Goal: Information Seeking & Learning: Learn about a topic

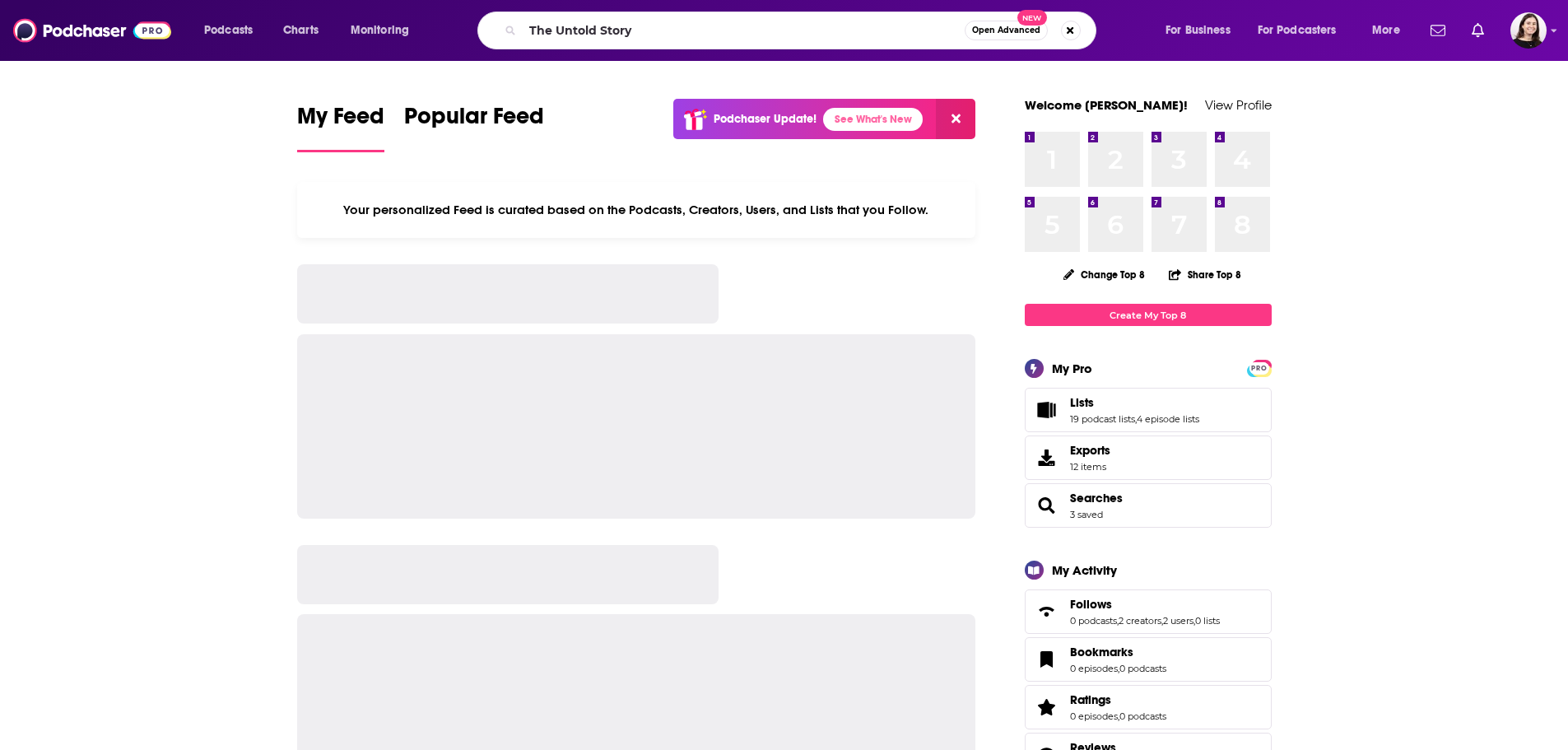
type input "The Untold Story"
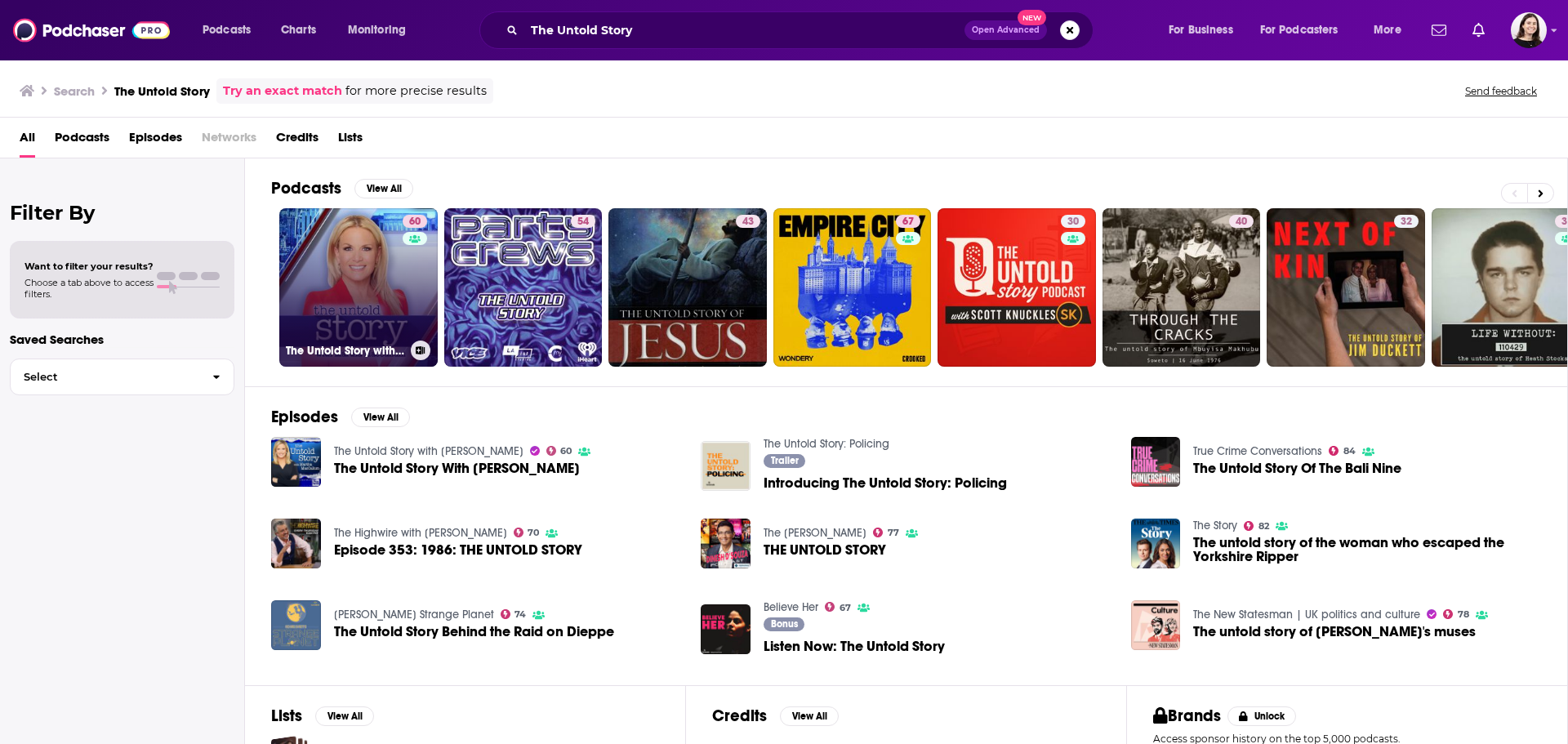
click at [366, 274] on link "60 The Untold Story with [PERSON_NAME]" at bounding box center [358, 288] width 158 height 158
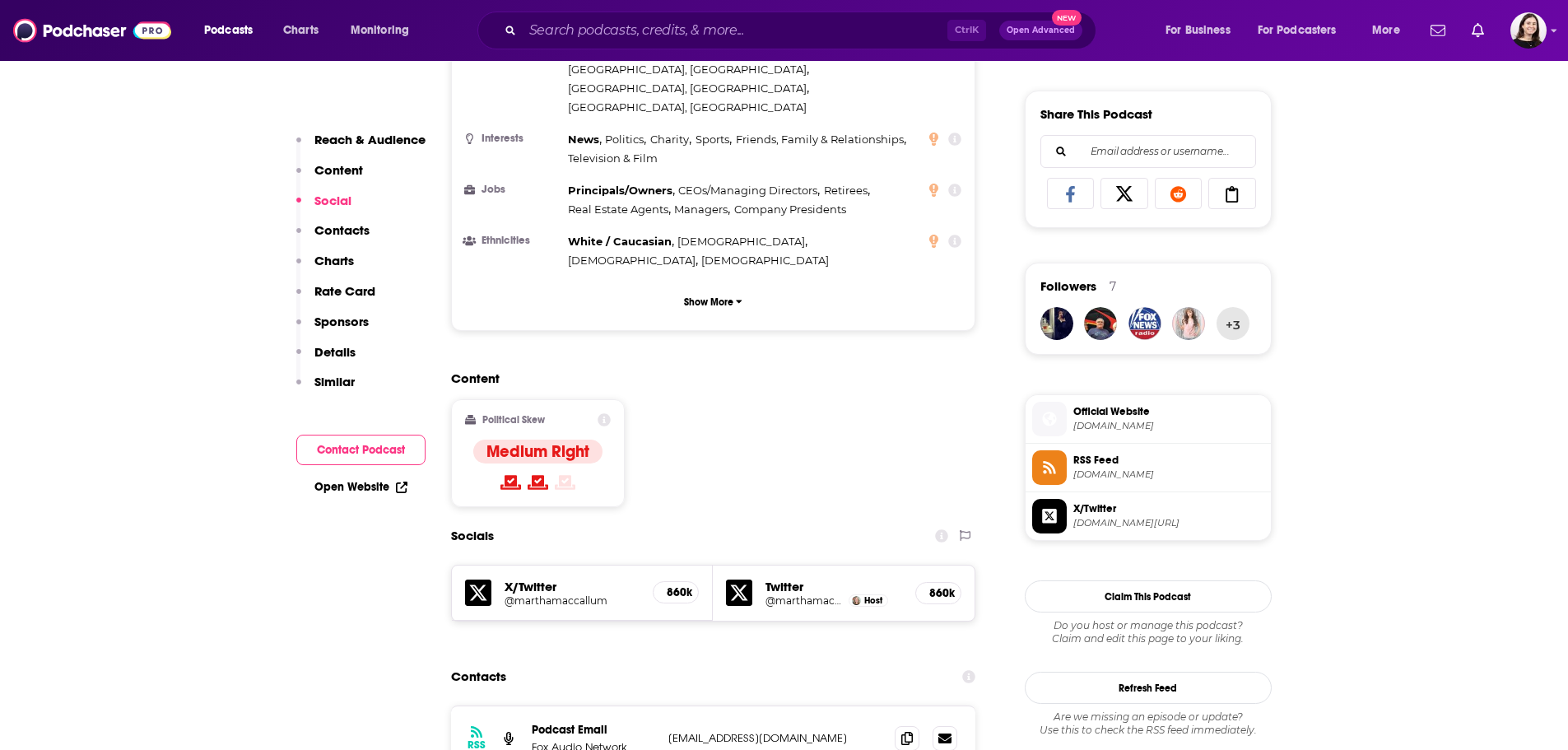
scroll to position [1152, 0]
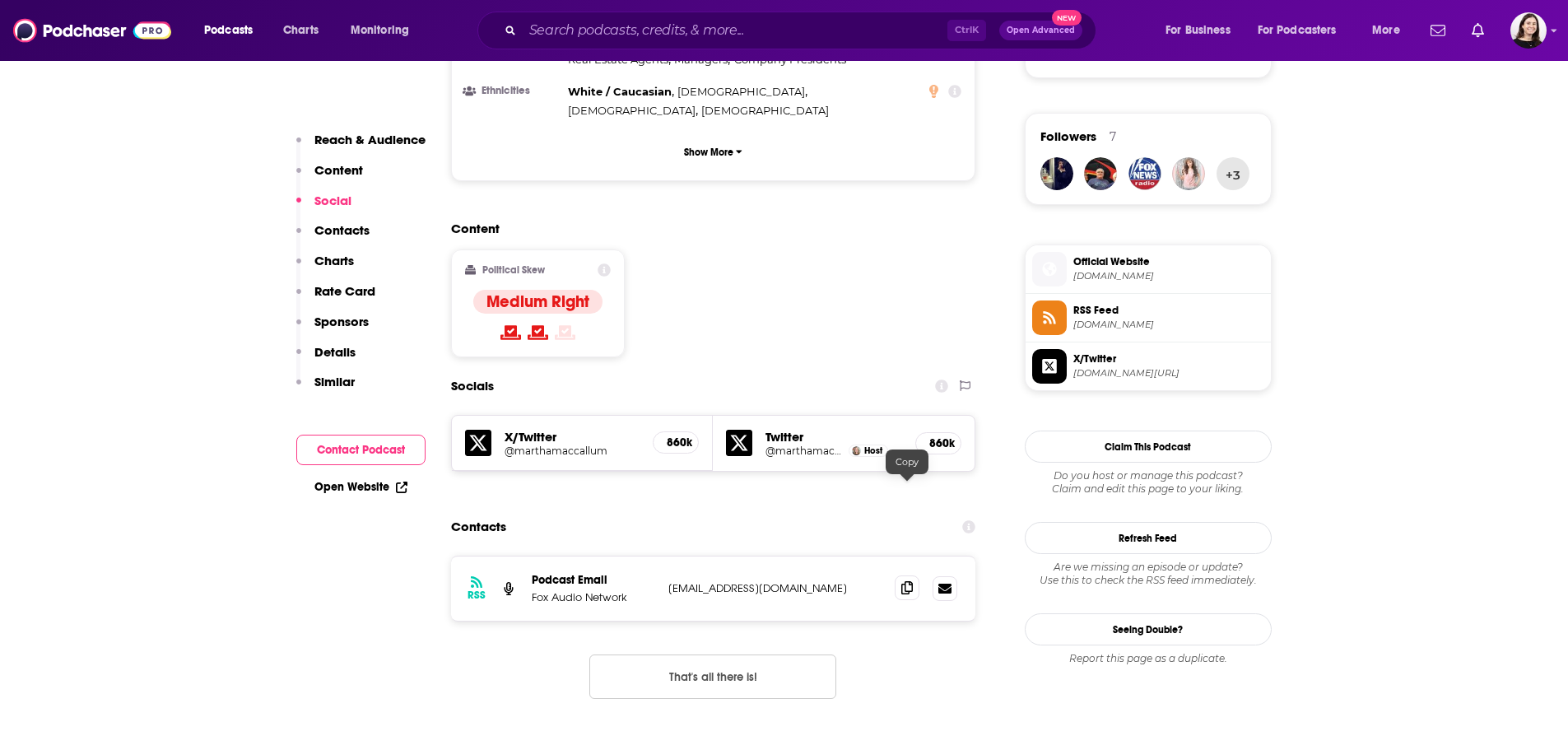
click at [899, 576] on span at bounding box center [907, 588] width 25 height 25
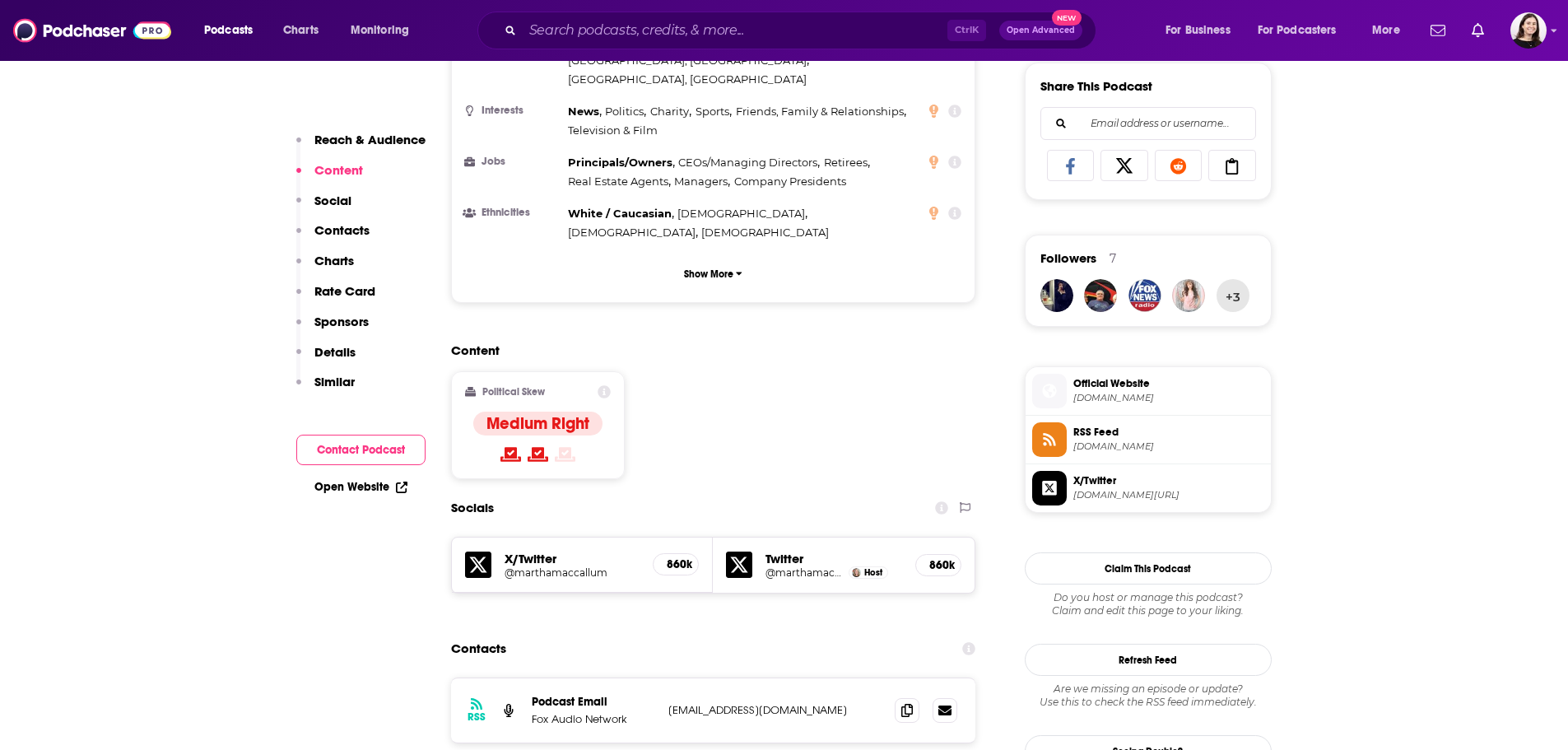
scroll to position [988, 0]
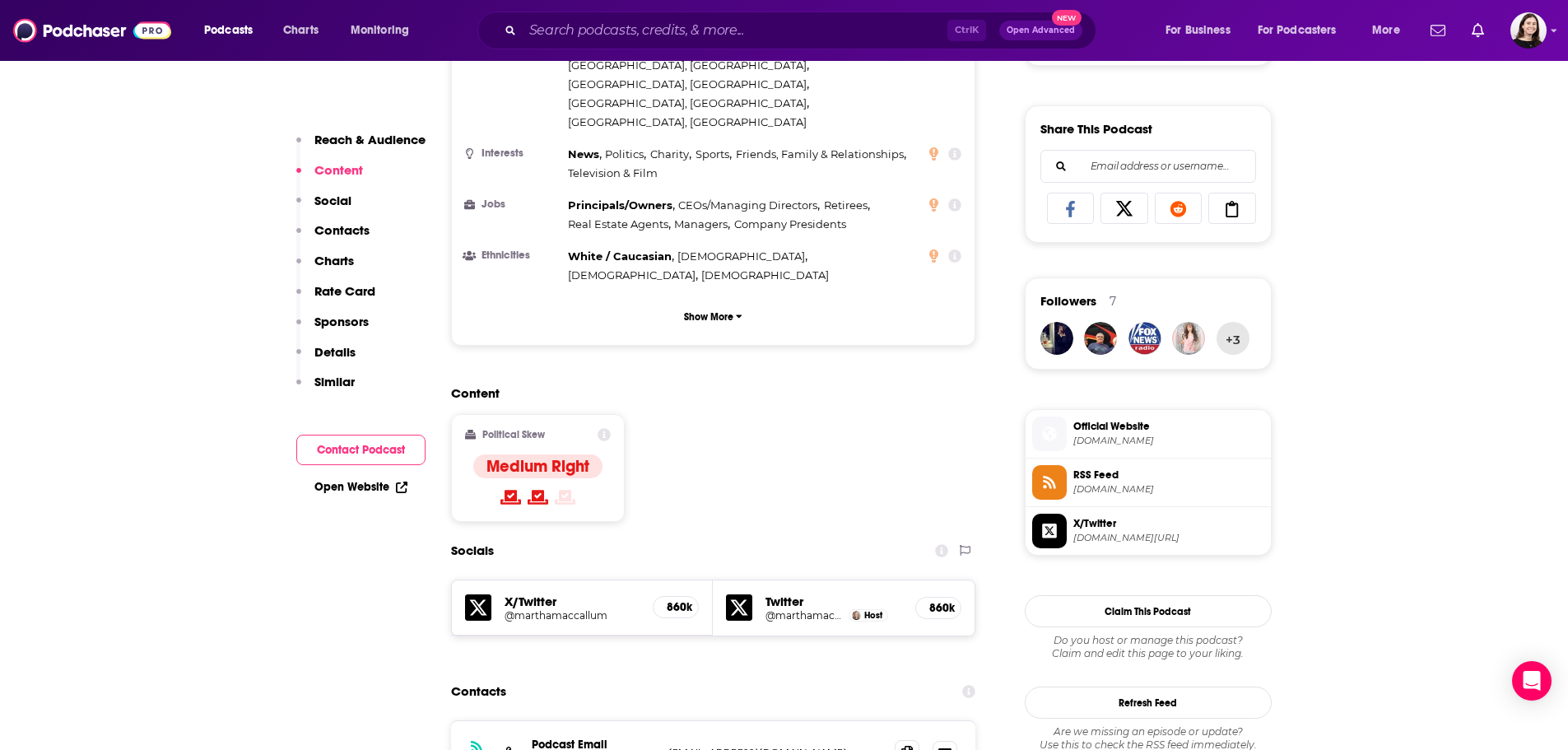
click at [900, 740] on span at bounding box center [907, 752] width 25 height 25
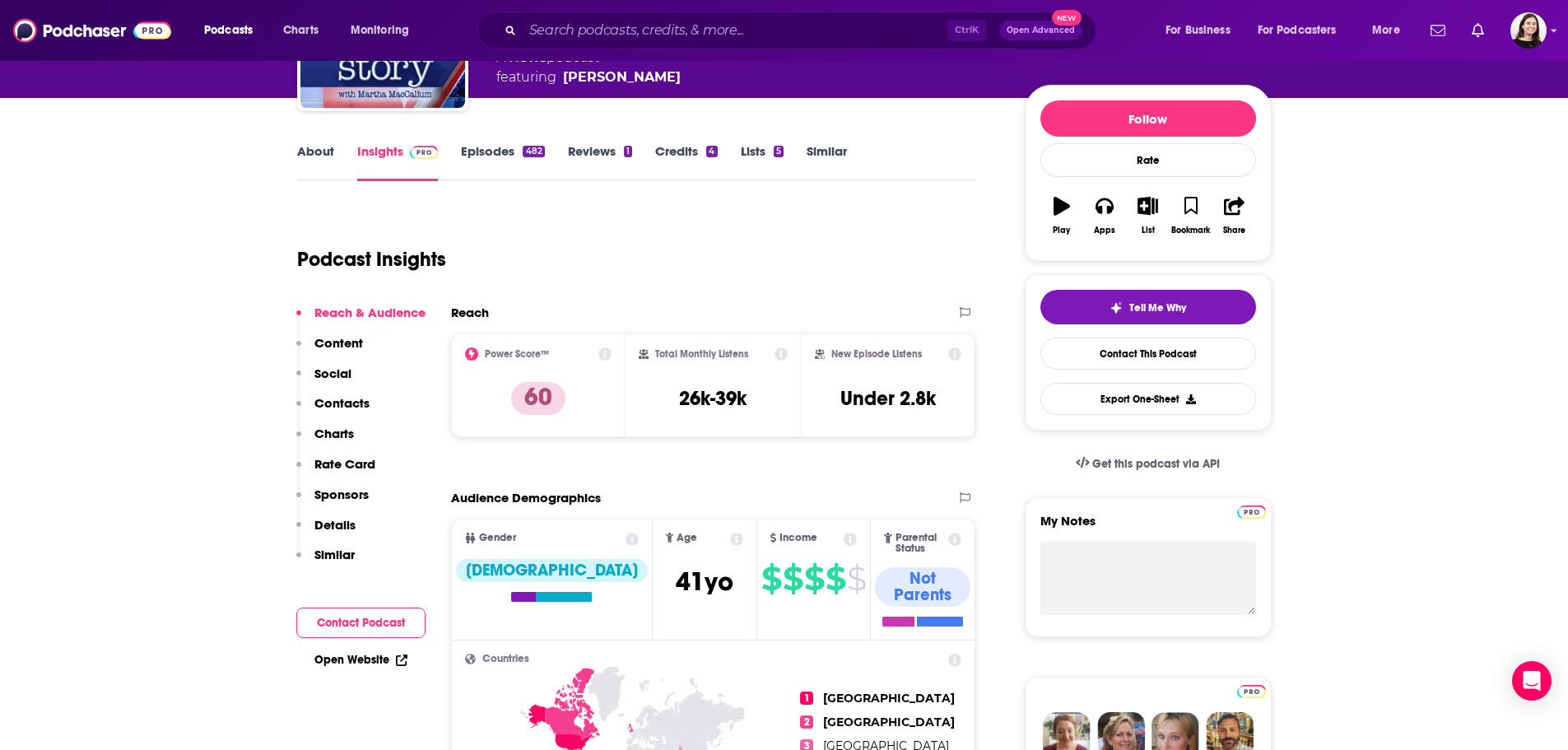
scroll to position [0, 0]
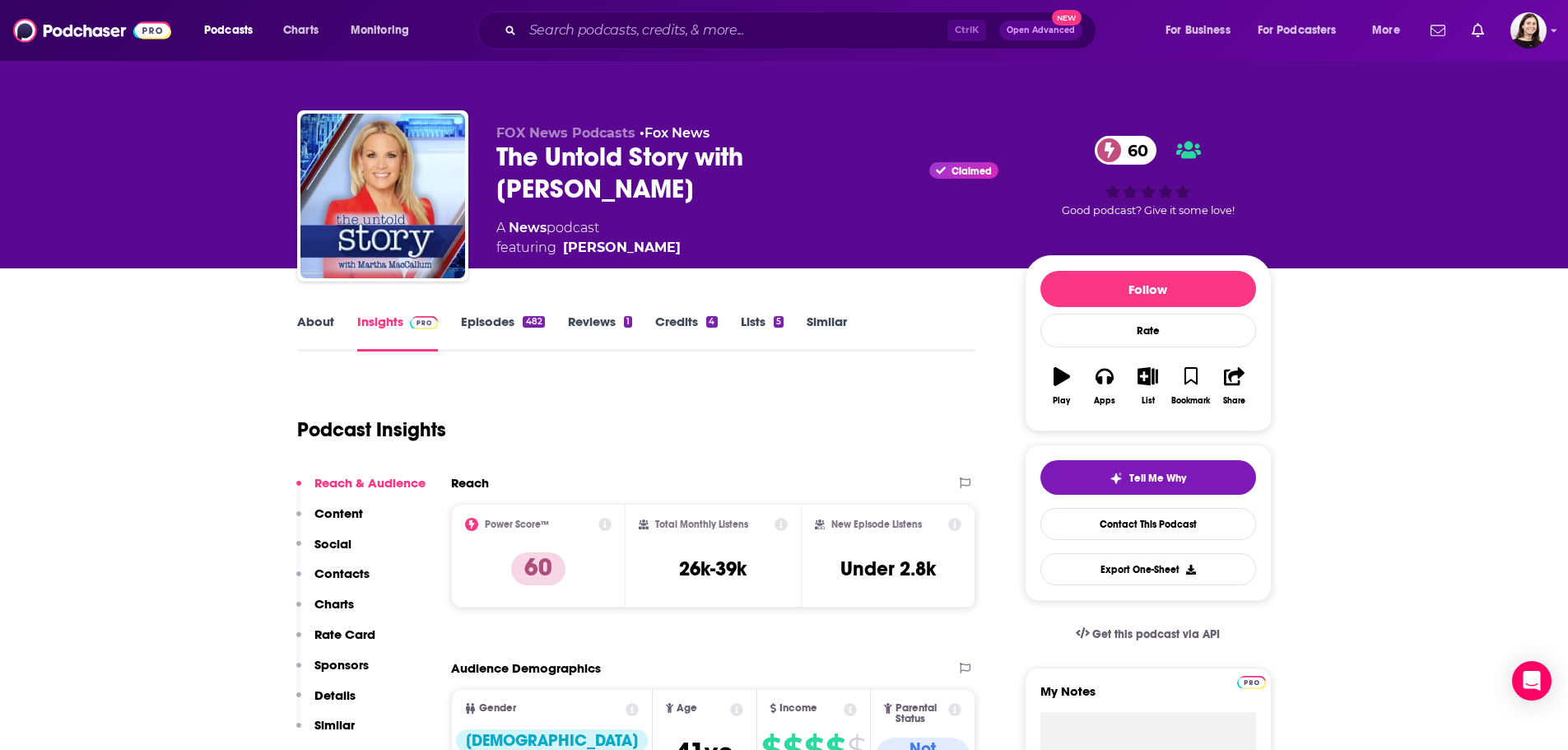
click at [483, 336] on link "Episodes 482" at bounding box center [502, 333] width 83 height 38
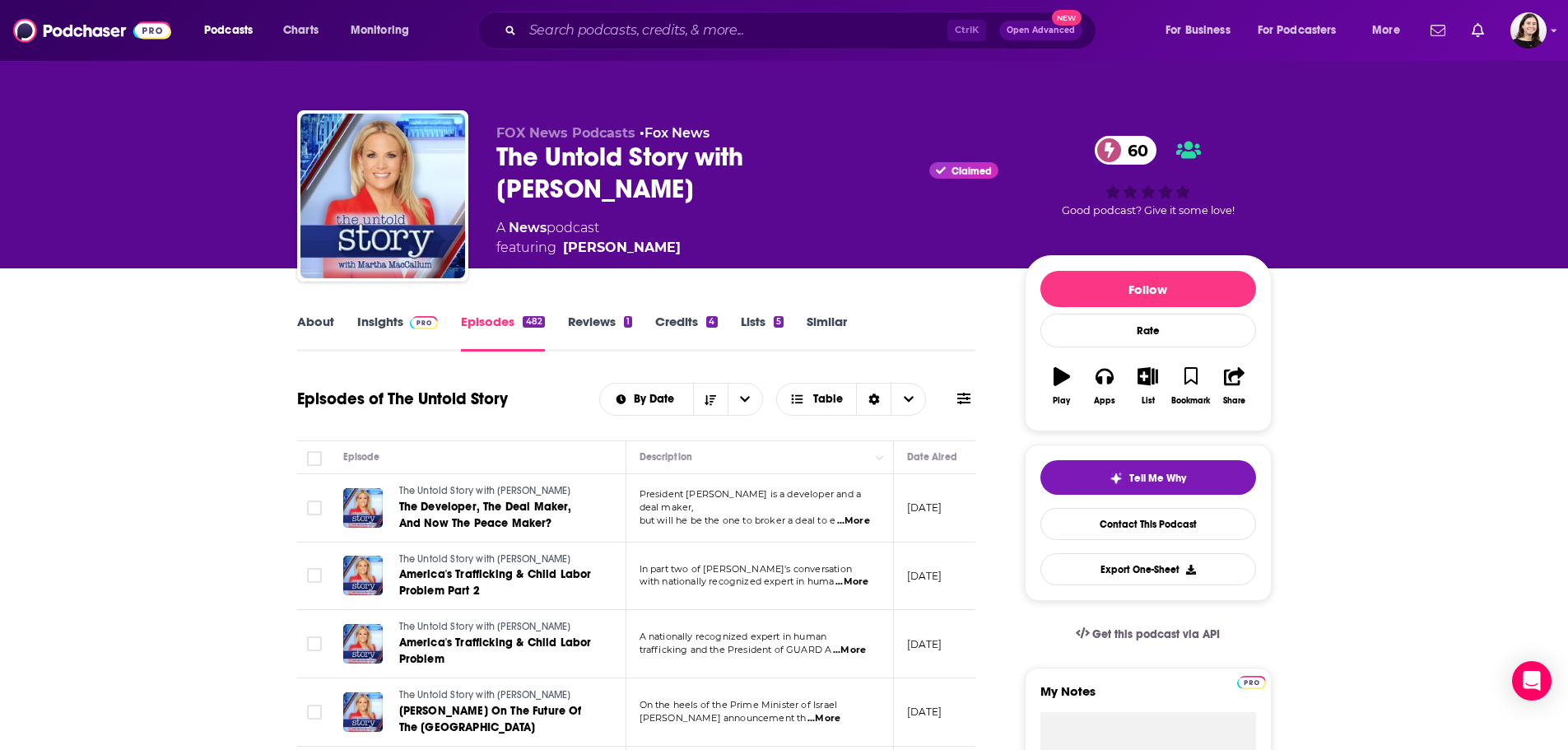
click at [315, 319] on link "About" at bounding box center [316, 333] width 37 height 38
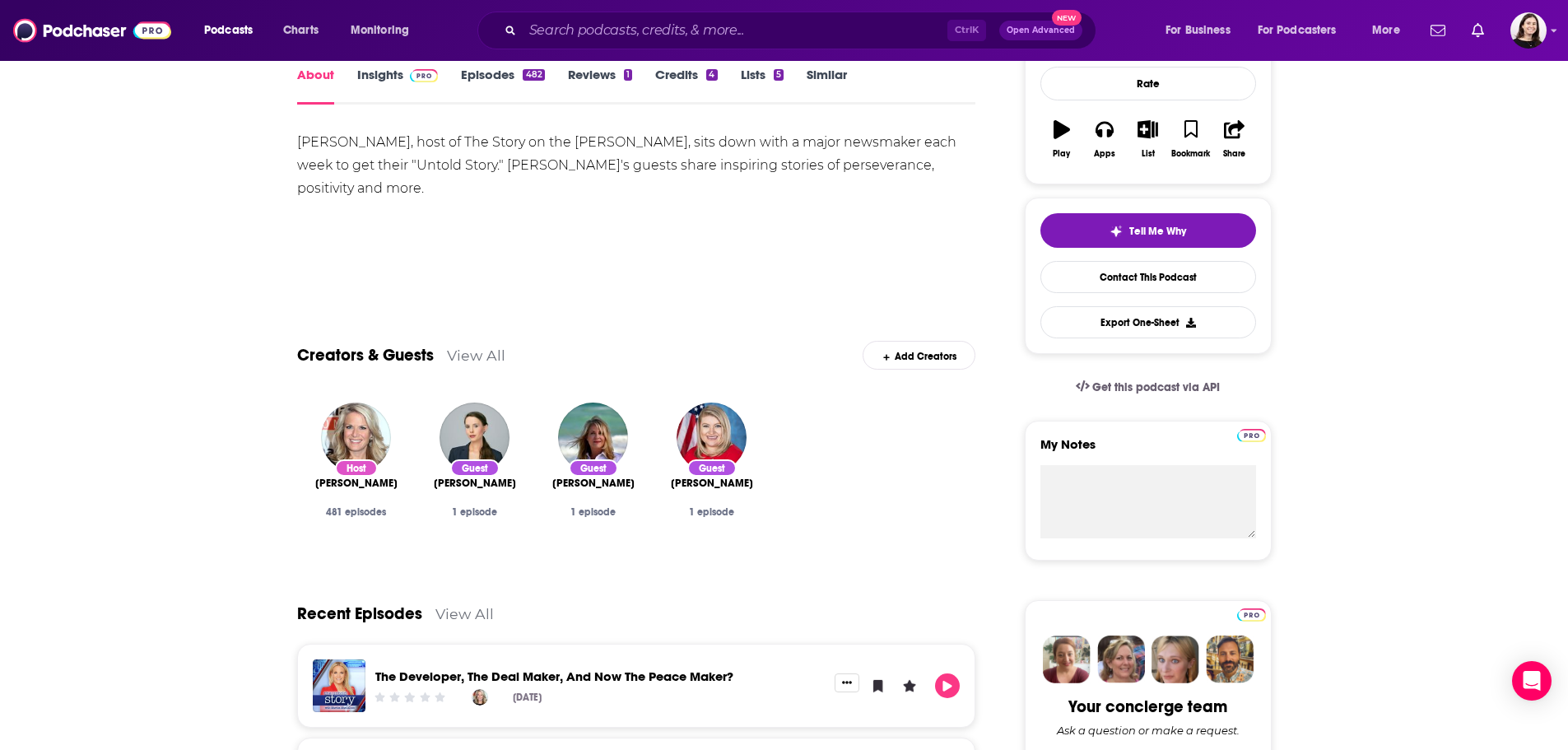
scroll to position [114, 0]
